Goal: Navigation & Orientation: Find specific page/section

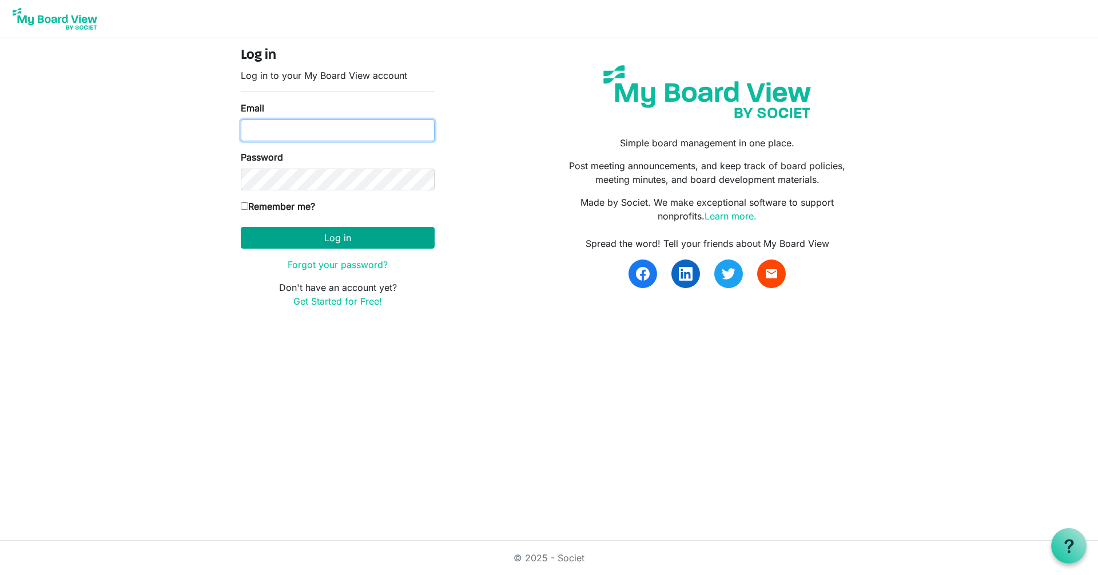
type input "[EMAIL_ADDRESS][DOMAIN_NAME]"
click at [352, 241] on button "Log in" at bounding box center [338, 238] width 194 height 22
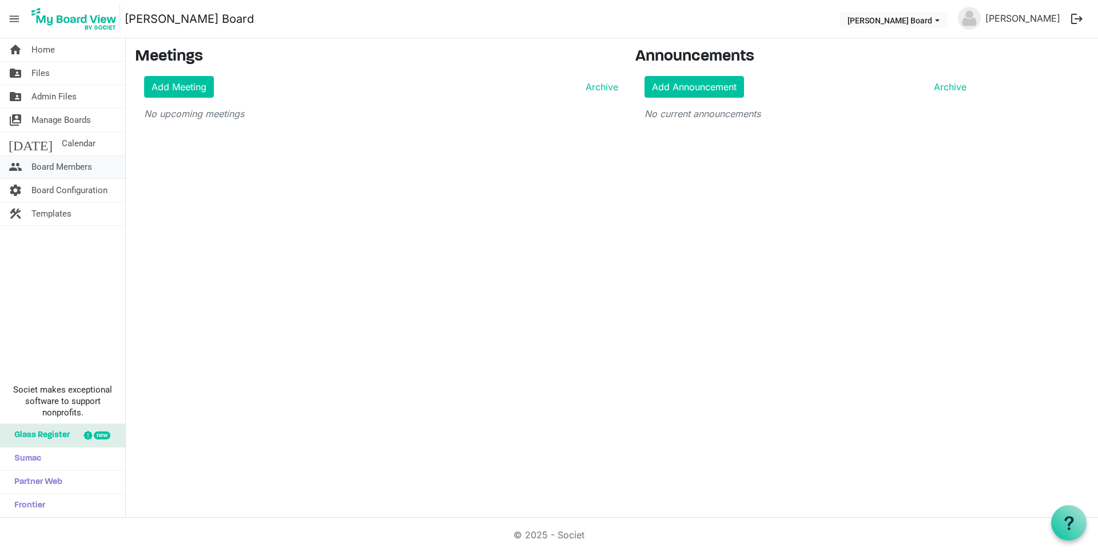
click at [66, 173] on span "Board Members" at bounding box center [61, 166] width 61 height 23
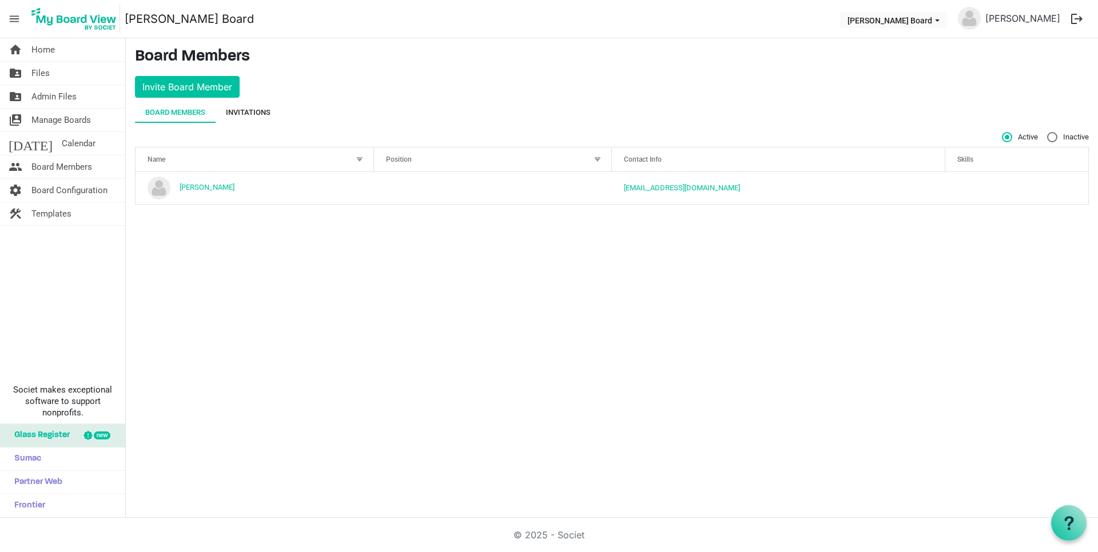
click at [239, 109] on div "Invitations" at bounding box center [248, 112] width 45 height 11
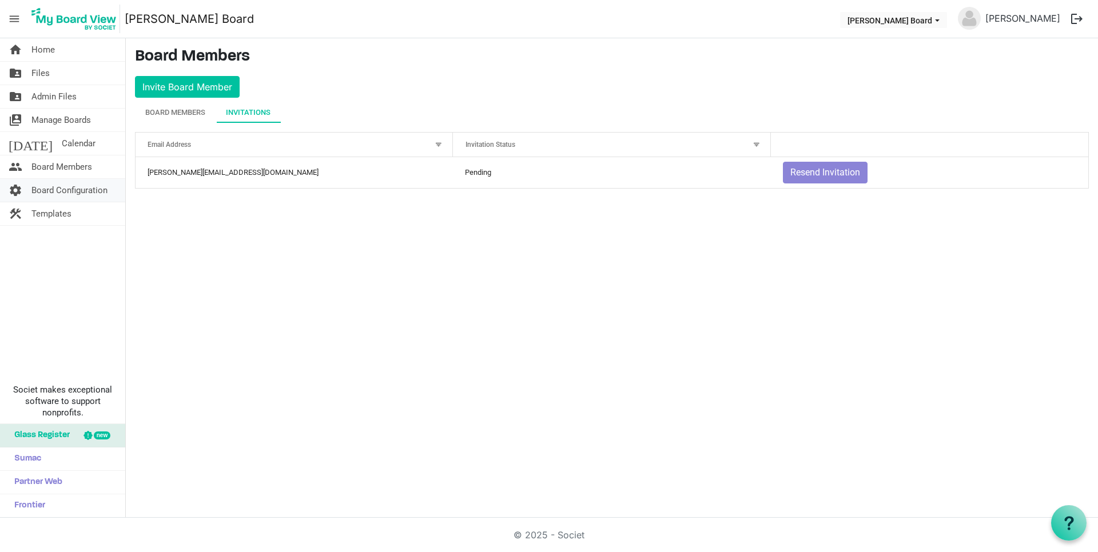
click at [60, 180] on span "Board Configuration" at bounding box center [69, 190] width 76 height 23
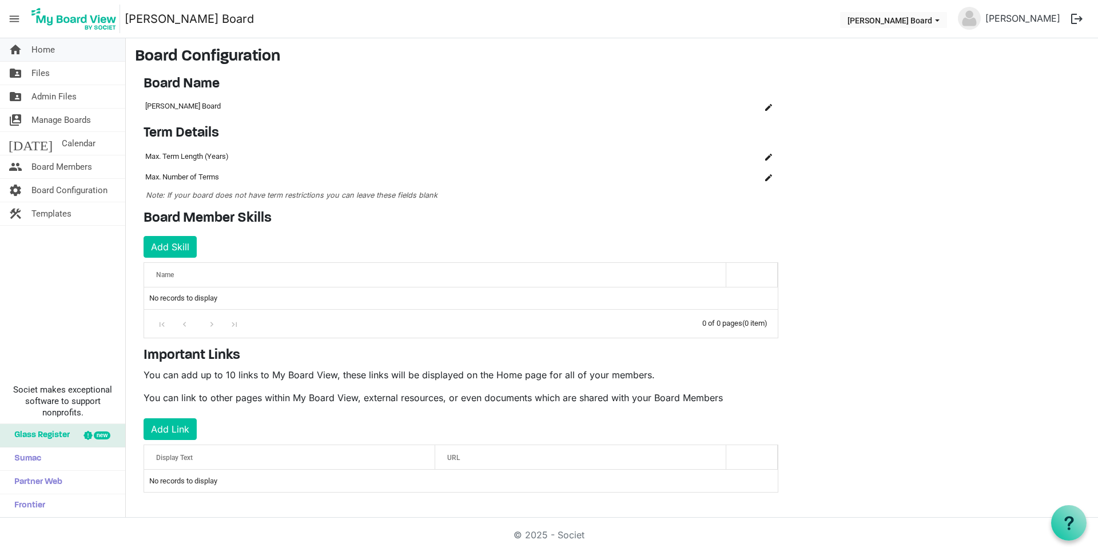
click at [28, 47] on link "home Home" at bounding box center [62, 49] width 125 height 23
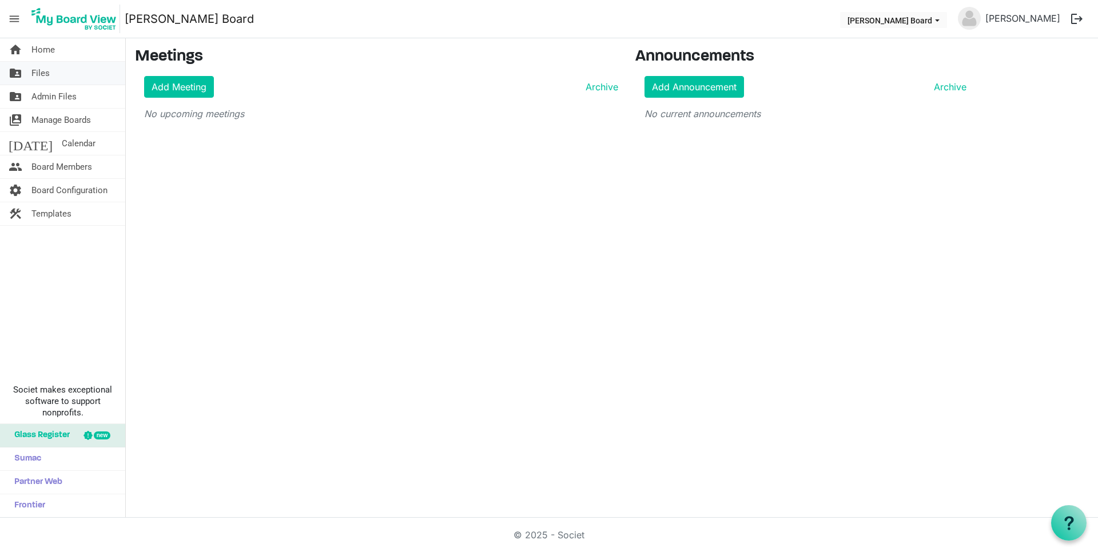
click at [38, 73] on span "Files" at bounding box center [40, 73] width 18 height 23
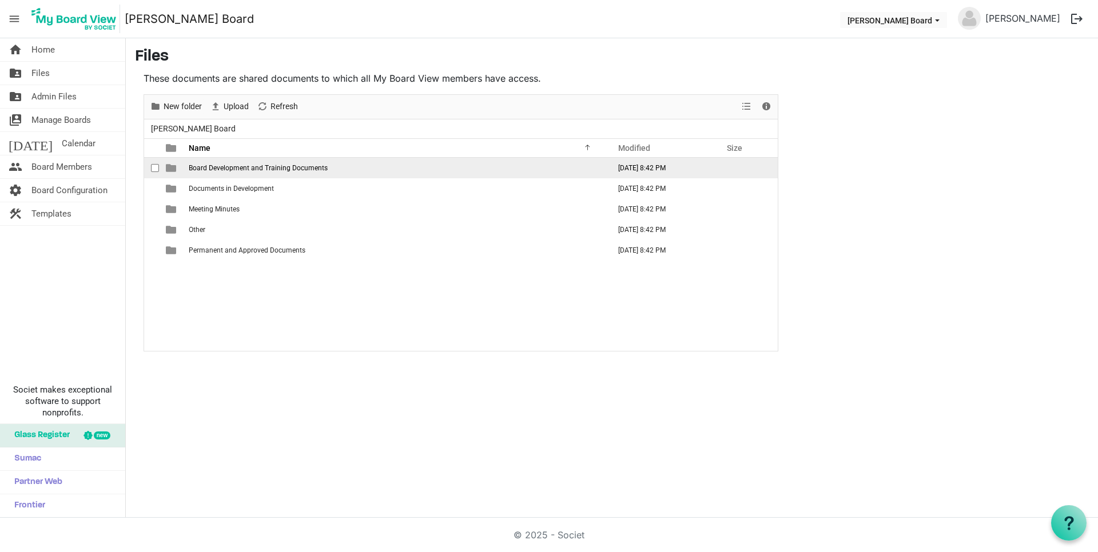
click at [261, 168] on span "Board Development and Training Documents" at bounding box center [258, 168] width 139 height 8
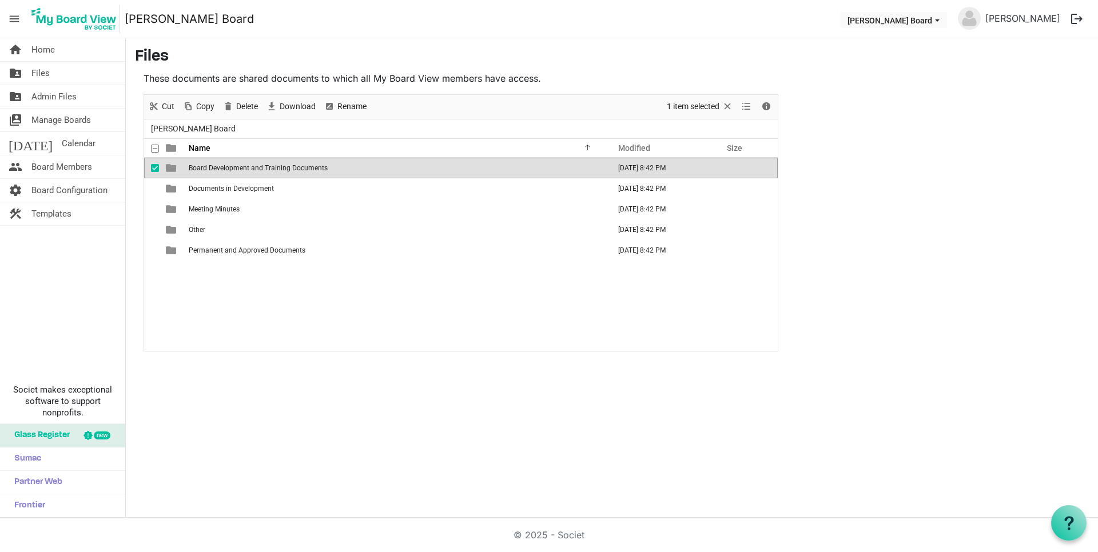
click at [261, 168] on span "Board Development and Training Documents" at bounding box center [258, 168] width 139 height 8
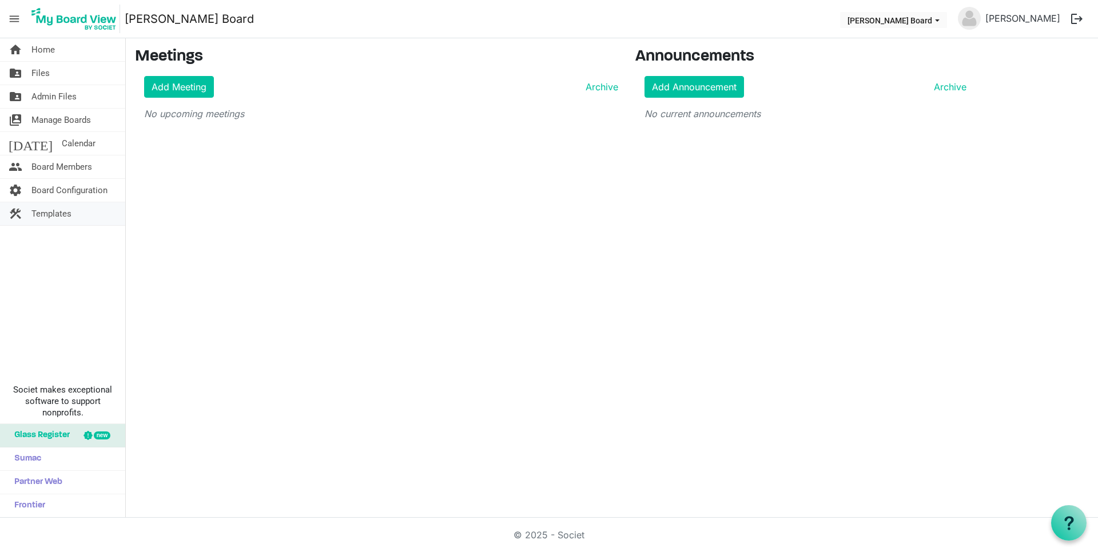
click at [67, 211] on span "Templates" at bounding box center [51, 213] width 40 height 23
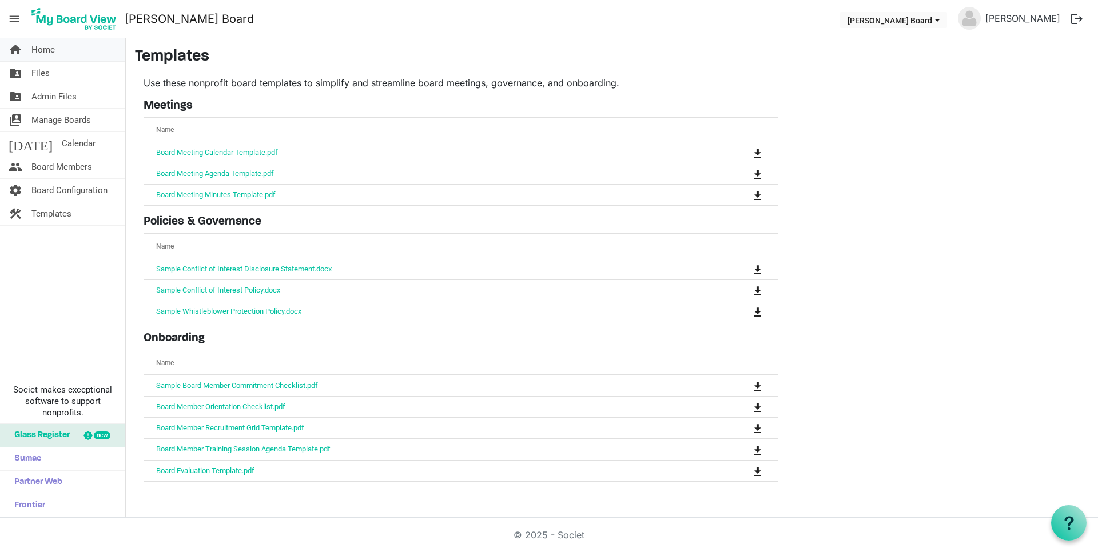
drag, startPoint x: 33, startPoint y: 51, endPoint x: 39, endPoint y: 46, distance: 8.1
click at [39, 46] on span "Home" at bounding box center [42, 49] width 23 height 23
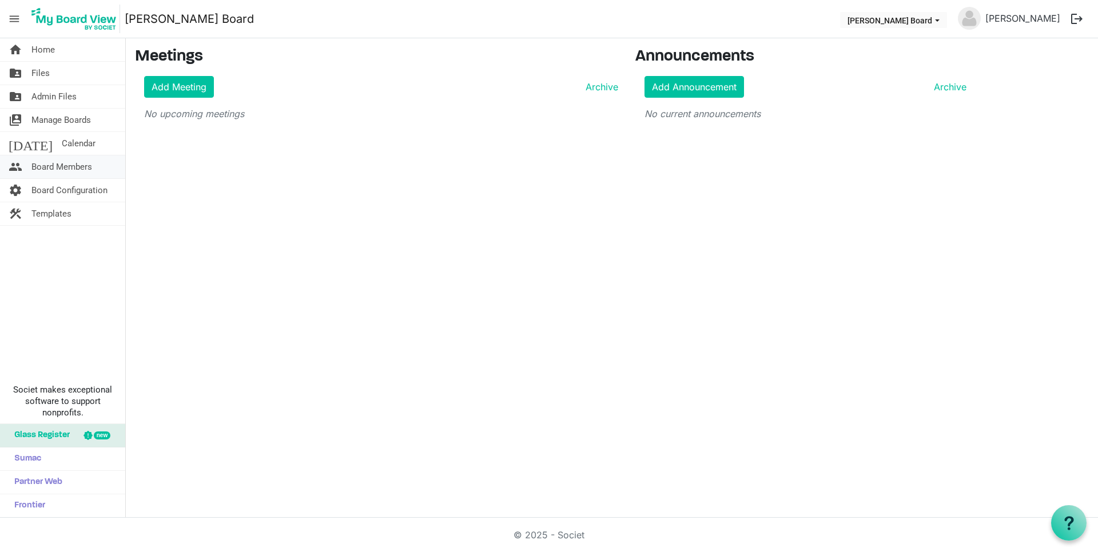
click at [67, 156] on span "Board Members" at bounding box center [61, 166] width 61 height 23
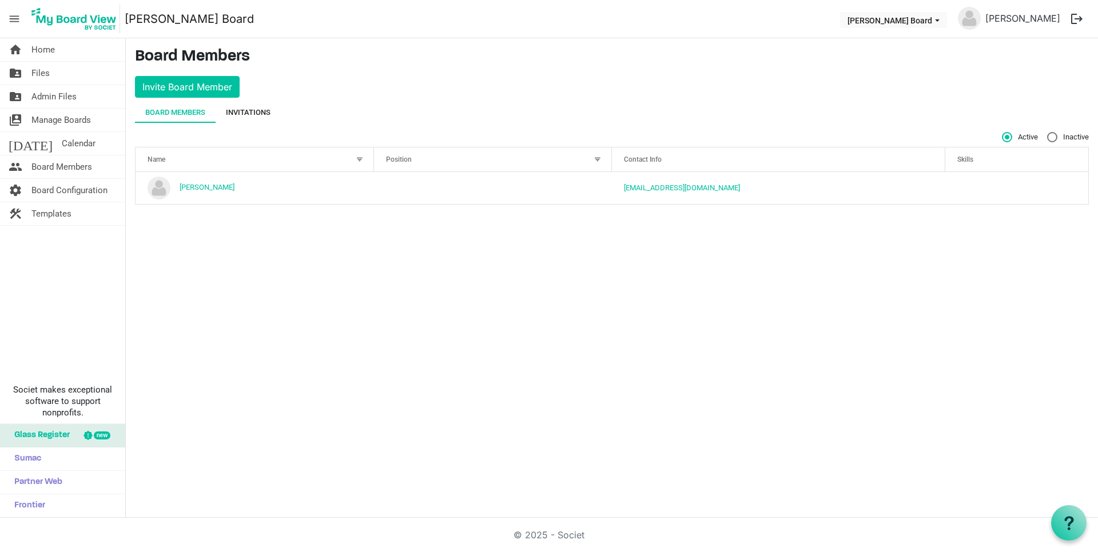
click at [243, 107] on div "Invitations" at bounding box center [248, 112] width 45 height 11
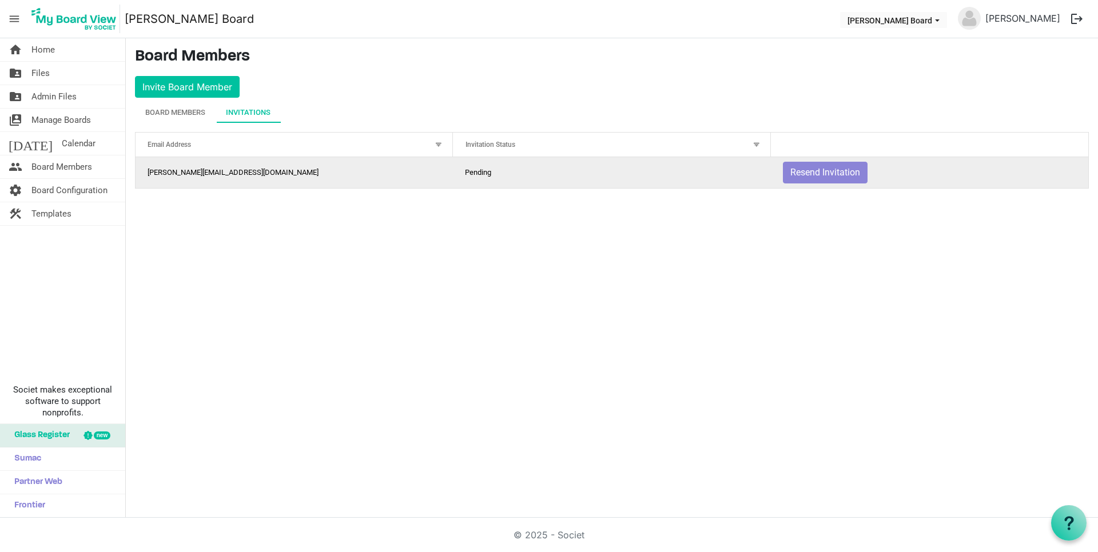
click at [579, 170] on td "Pending" at bounding box center [611, 172] width 317 height 31
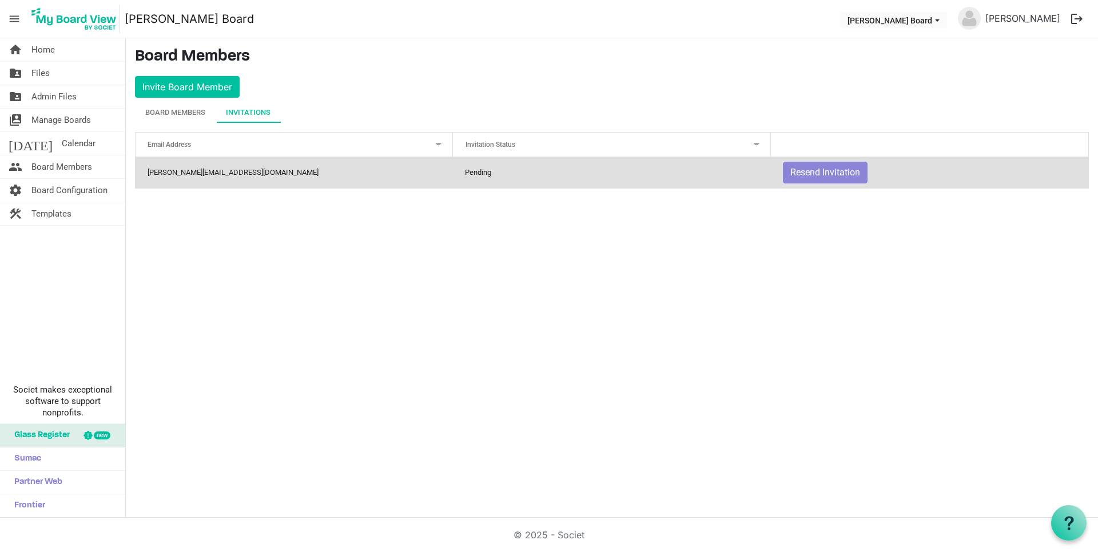
click at [172, 162] on td "ms.lalonde@proton.me" at bounding box center [293, 172] width 317 height 31
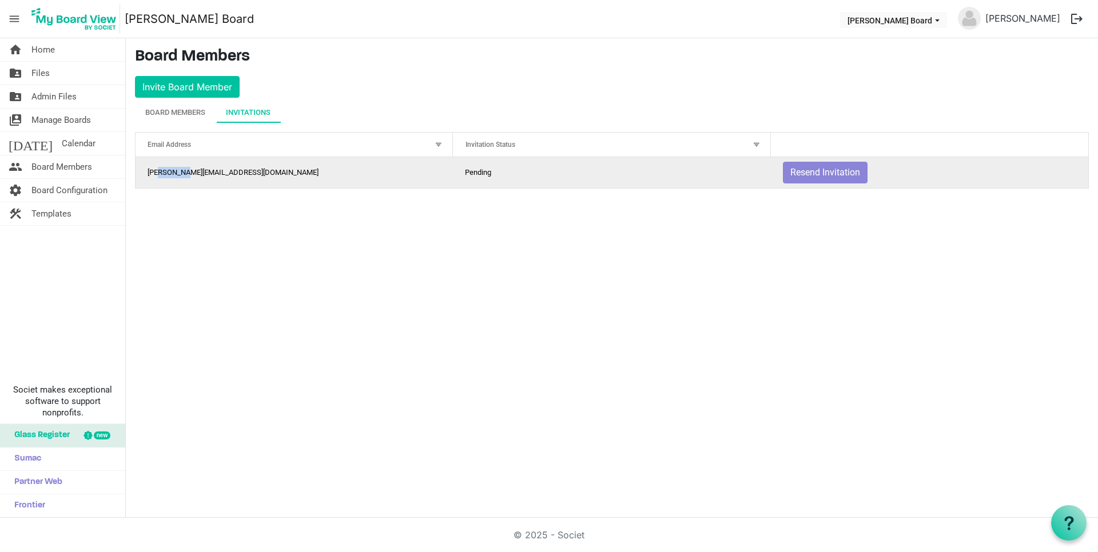
click at [172, 162] on td "ms.lalonde@proton.me" at bounding box center [293, 172] width 317 height 31
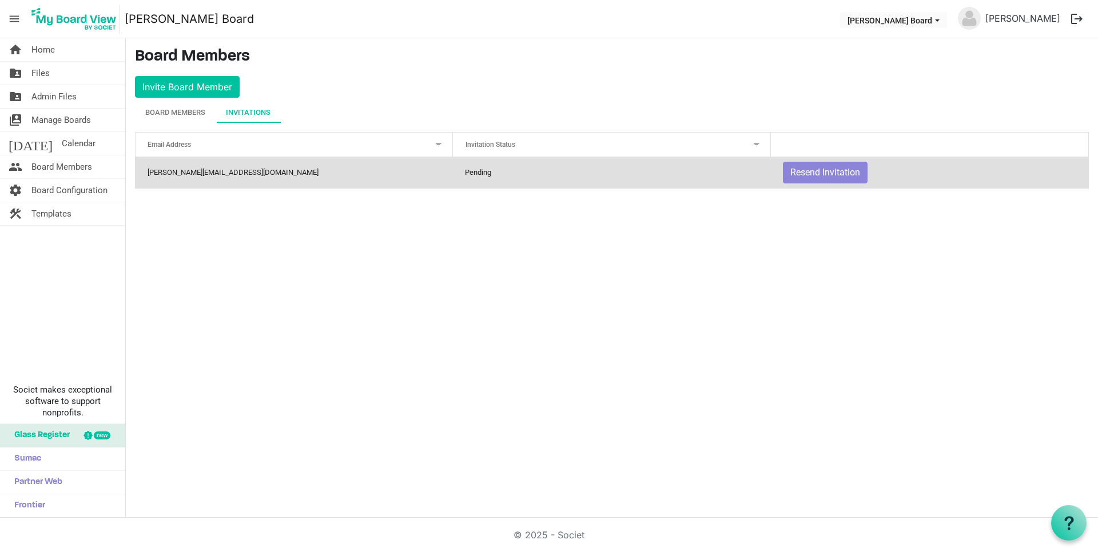
drag, startPoint x: 172, startPoint y: 162, endPoint x: 353, endPoint y: 175, distance: 181.7
click at [353, 175] on td "ms.lalonde@proton.me" at bounding box center [293, 172] width 317 height 31
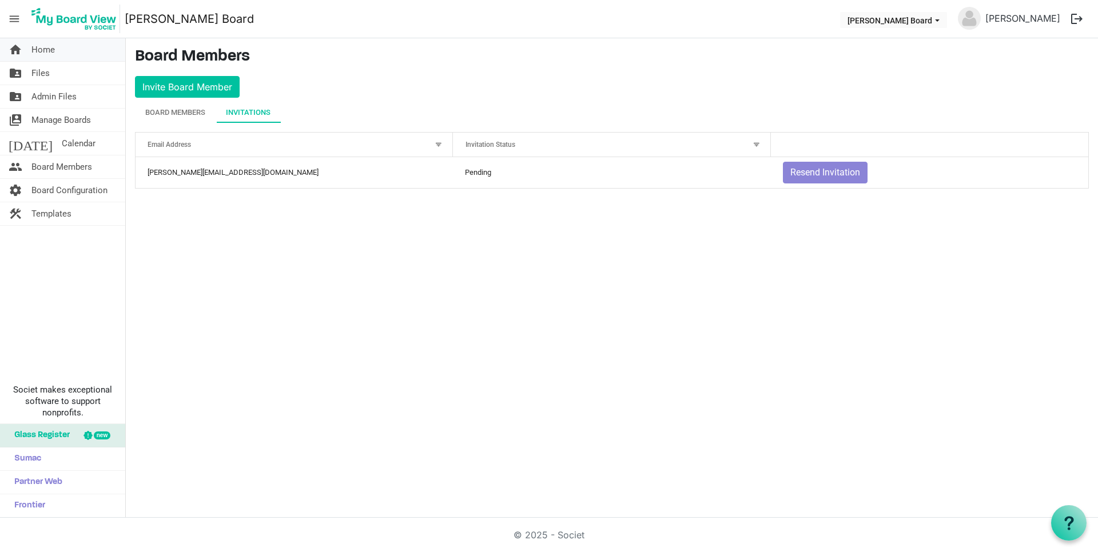
click at [14, 47] on span "home" at bounding box center [16, 49] width 14 height 23
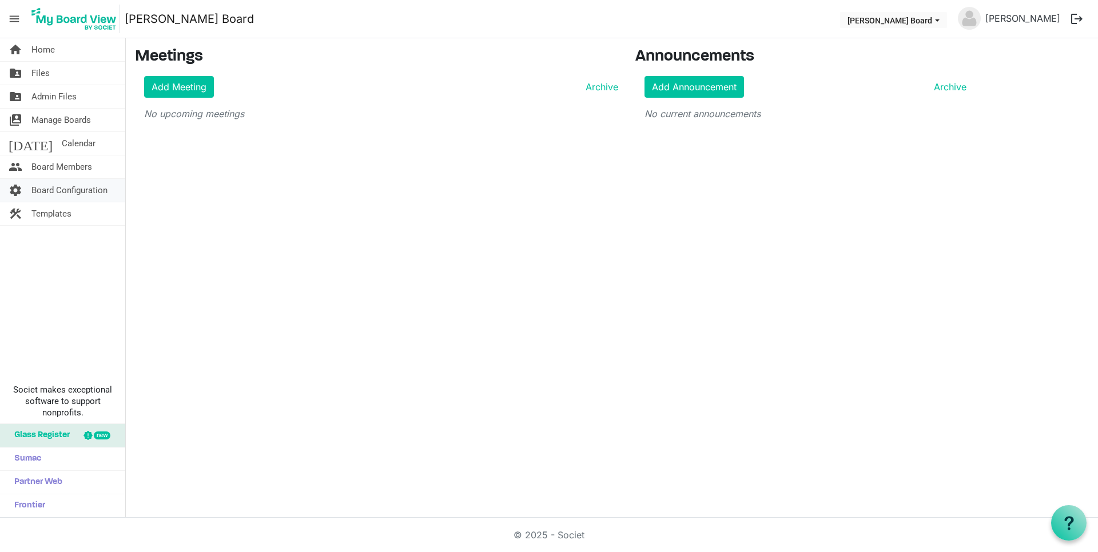
click at [64, 186] on span "Board Configuration" at bounding box center [69, 190] width 76 height 23
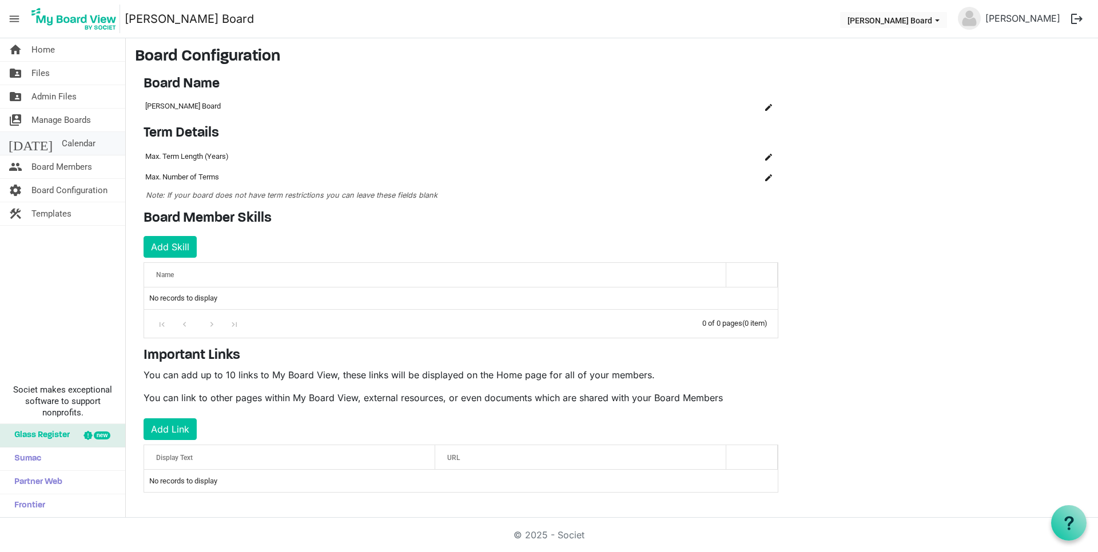
click at [62, 143] on span "Calendar" at bounding box center [79, 143] width 34 height 23
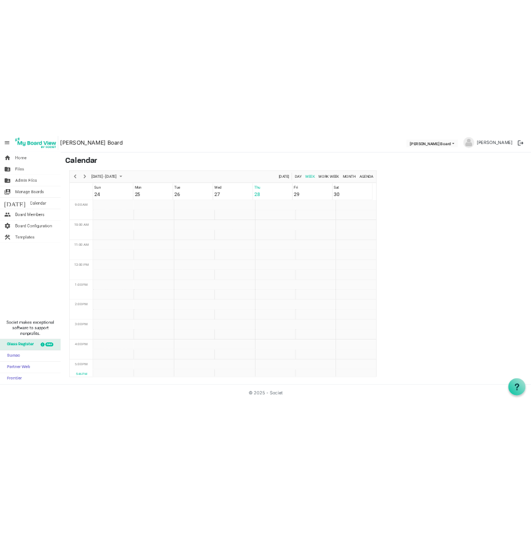
scroll to position [370, 0]
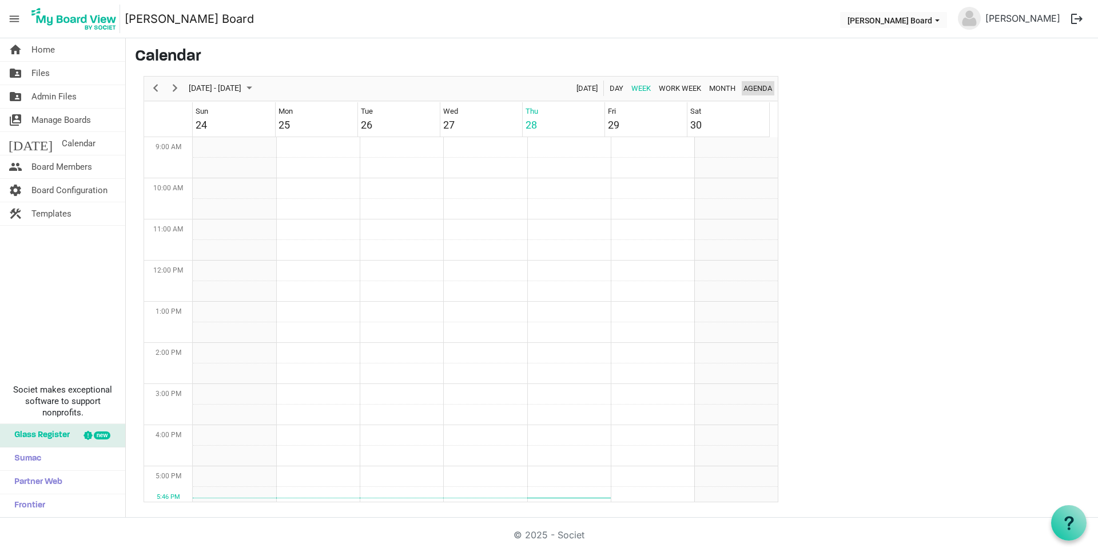
click at [749, 86] on span "Agenda" at bounding box center [757, 88] width 31 height 14
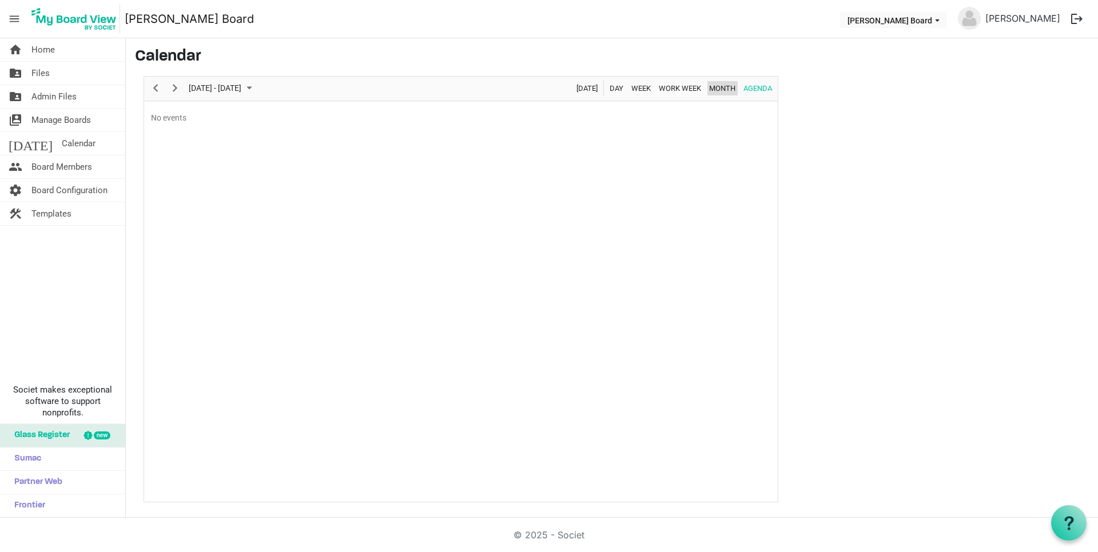
click at [723, 89] on span "Month" at bounding box center [722, 88] width 29 height 14
